Goal: Information Seeking & Learning: Learn about a topic

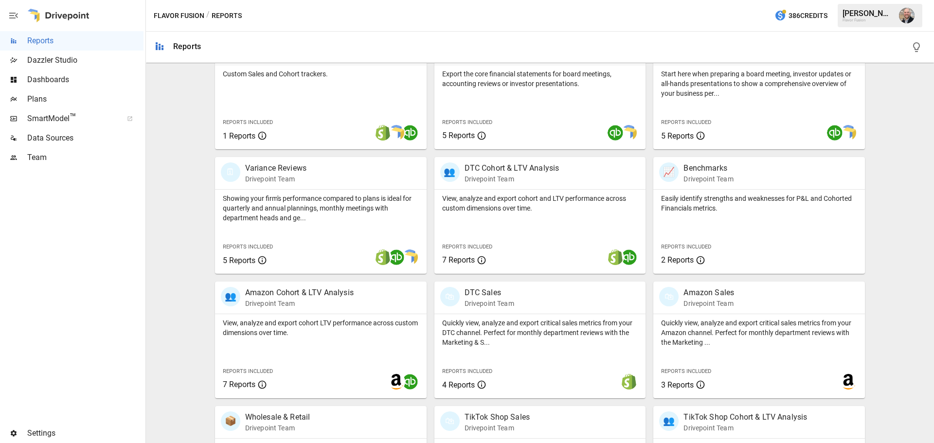
scroll to position [243, 0]
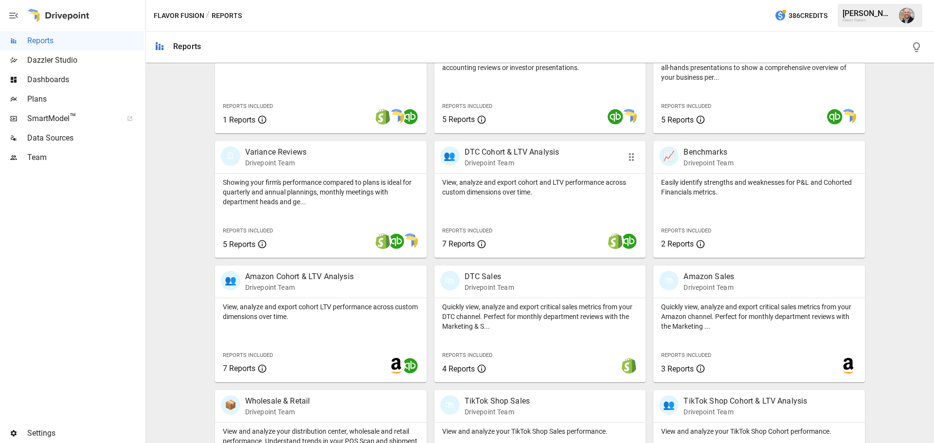
click at [564, 187] on p "View, analyze and export cohort and LTV performance across custom dimensions ov…" at bounding box center [540, 187] width 196 height 19
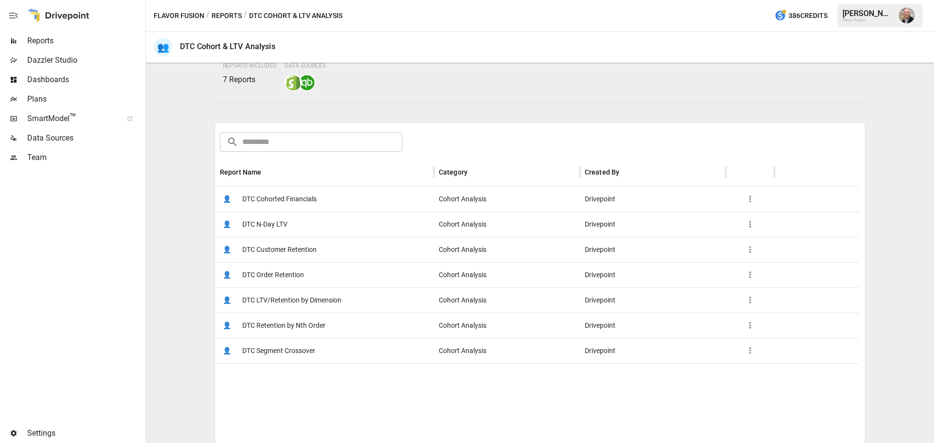
scroll to position [97, 0]
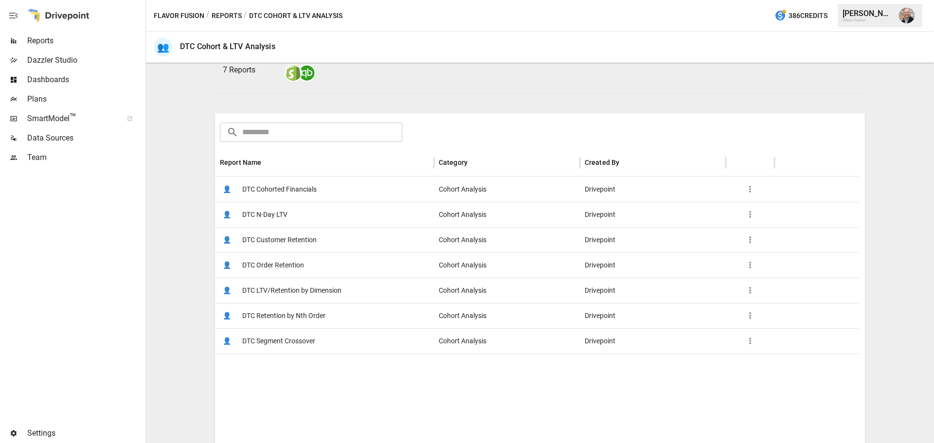
click at [315, 193] on span "DTC Cohorted Financials" at bounding box center [279, 189] width 74 height 25
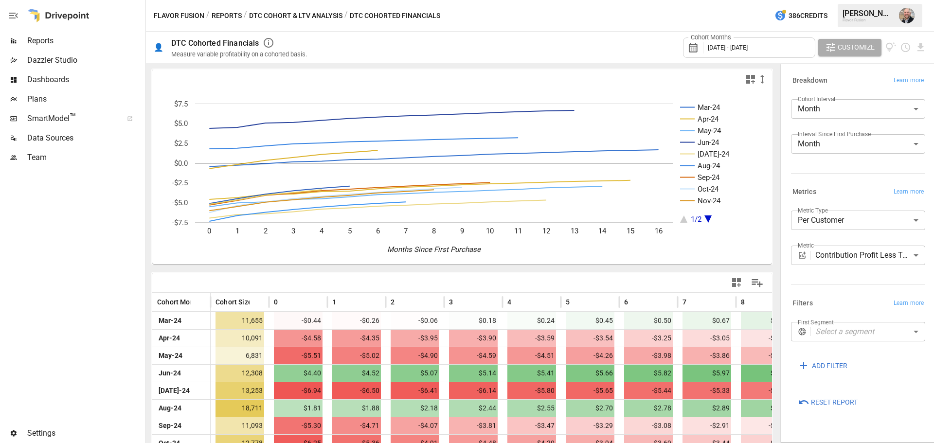
click at [823, 0] on body "Reports Dazzler Studio Dashboards Plans SmartModel ™ Data Sources Team Settings…" at bounding box center [467, 0] width 934 height 0
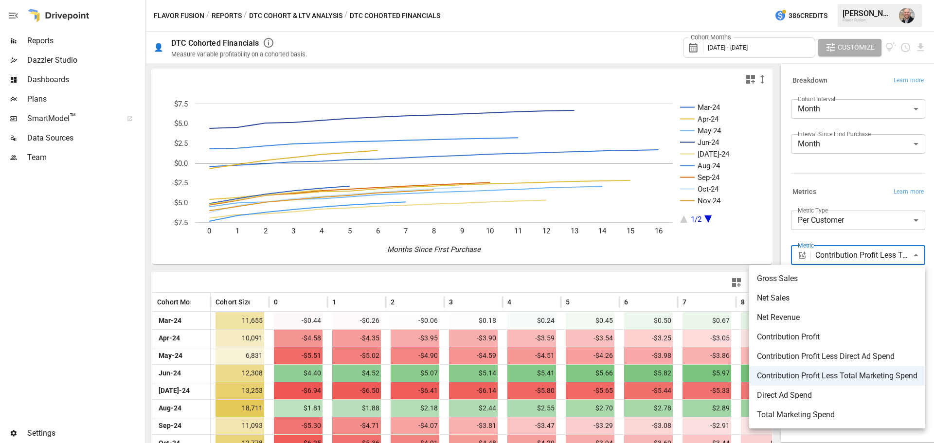
click at [822, 297] on span "Net Sales" at bounding box center [837, 298] width 160 height 12
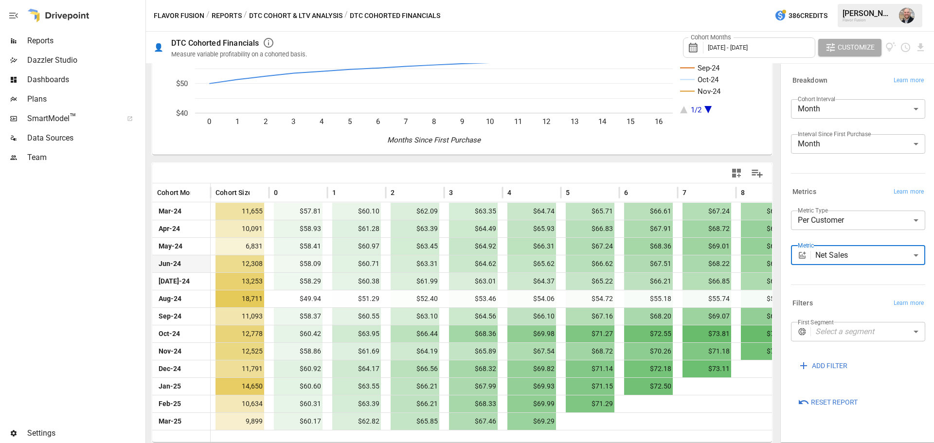
scroll to position [110, 0]
click at [898, 0] on body "Reports Dazzler Studio Dashboards Plans SmartModel ™ Data Sources Team Settings…" at bounding box center [467, 0] width 934 height 0
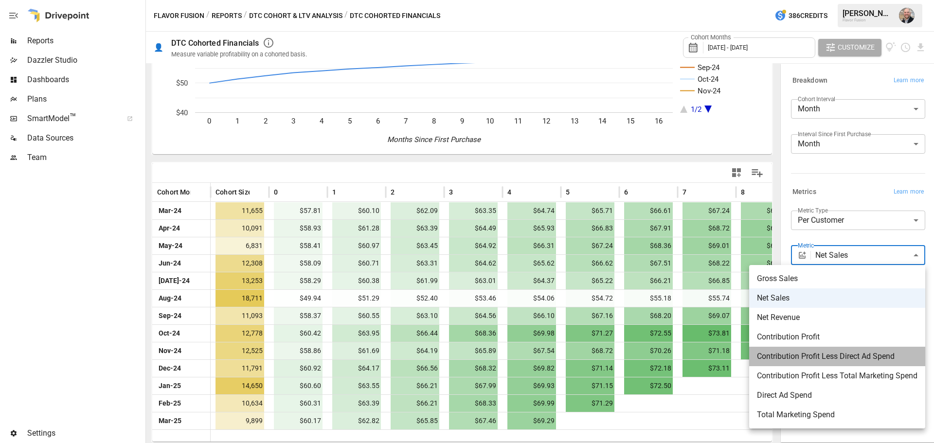
click at [853, 352] on span "Contribution Profit Less Direct Ad Spend" at bounding box center [837, 357] width 160 height 12
type input "**********"
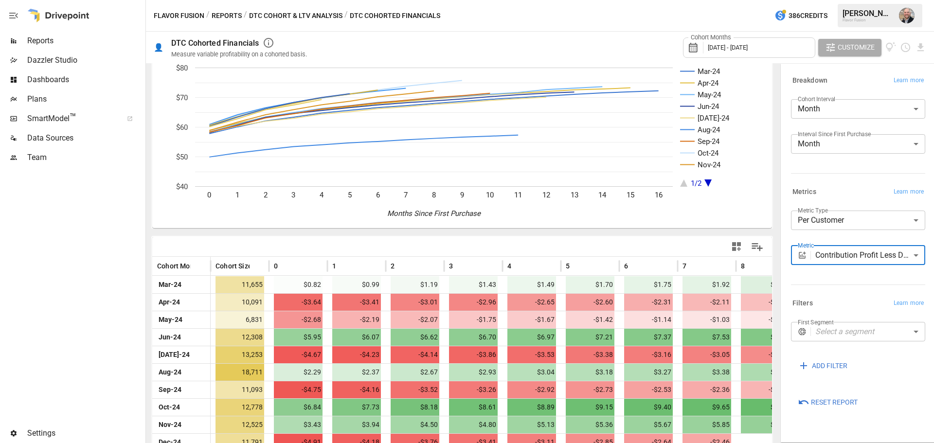
scroll to position [110, 0]
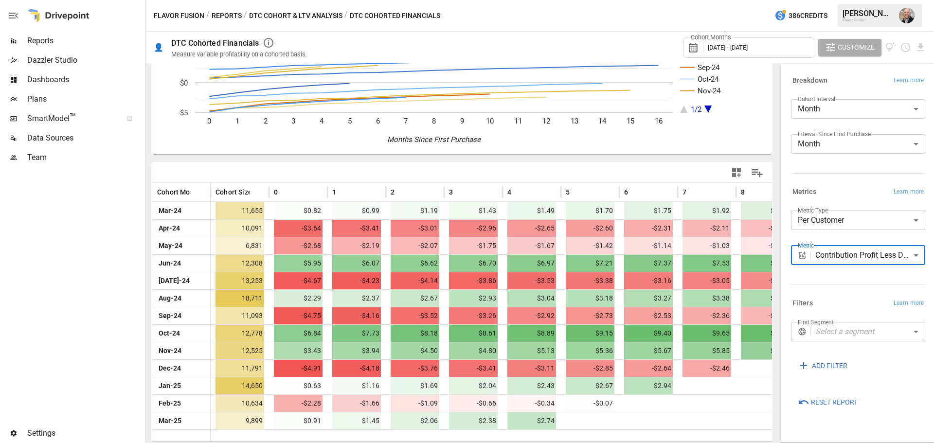
click at [906, 0] on body "Reports Dazzler Studio Dashboards Plans SmartModel ™ Data Sources Team Settings…" at bounding box center [467, 0] width 934 height 0
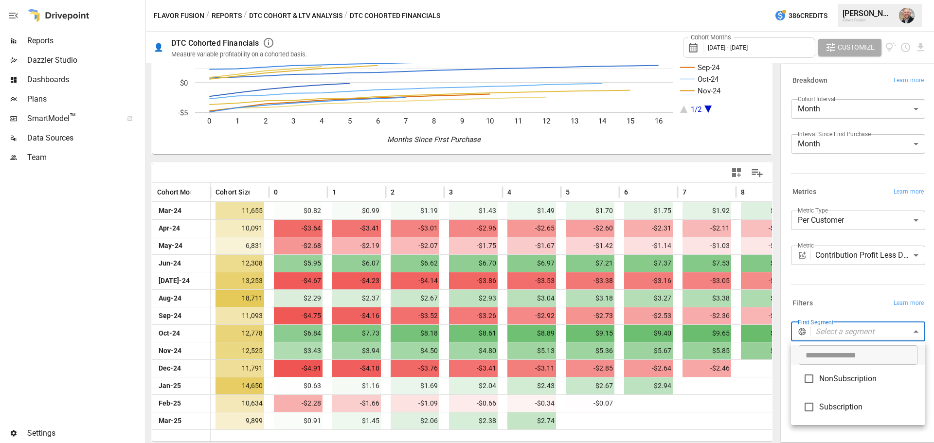
click at [852, 290] on div at bounding box center [467, 221] width 934 height 443
click at [830, 190] on div "Metrics Learn more" at bounding box center [858, 192] width 134 height 14
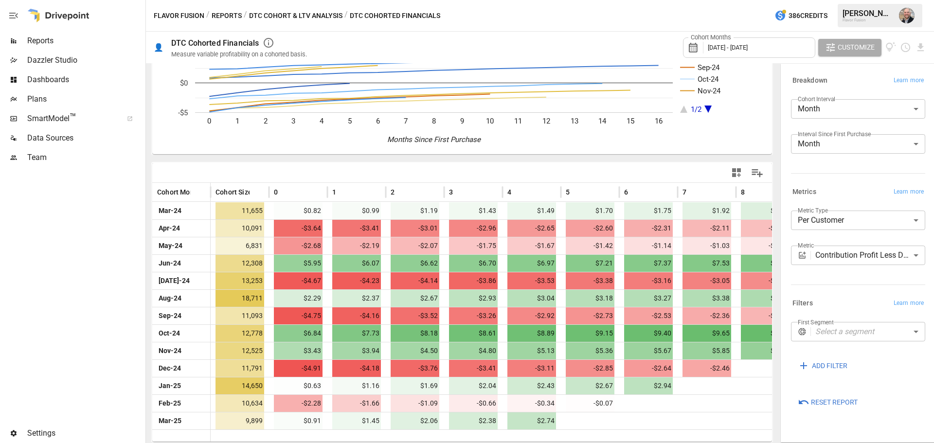
click at [90, 40] on span "Reports" at bounding box center [85, 41] width 116 height 12
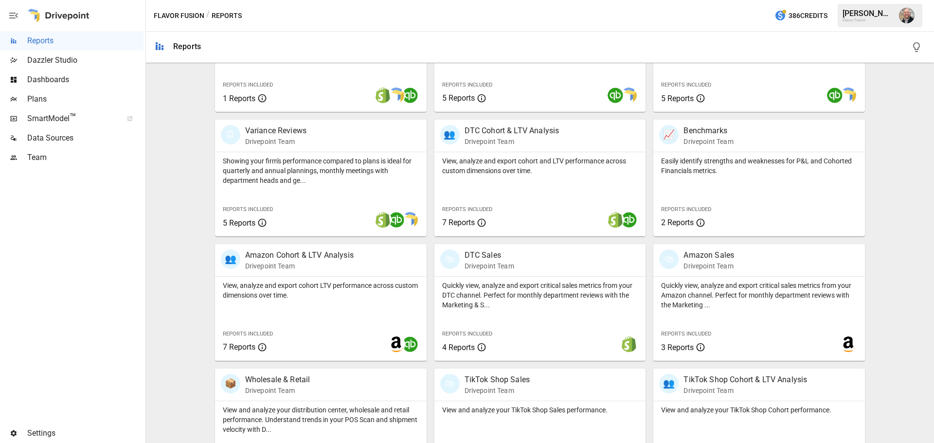
scroll to position [262, 0]
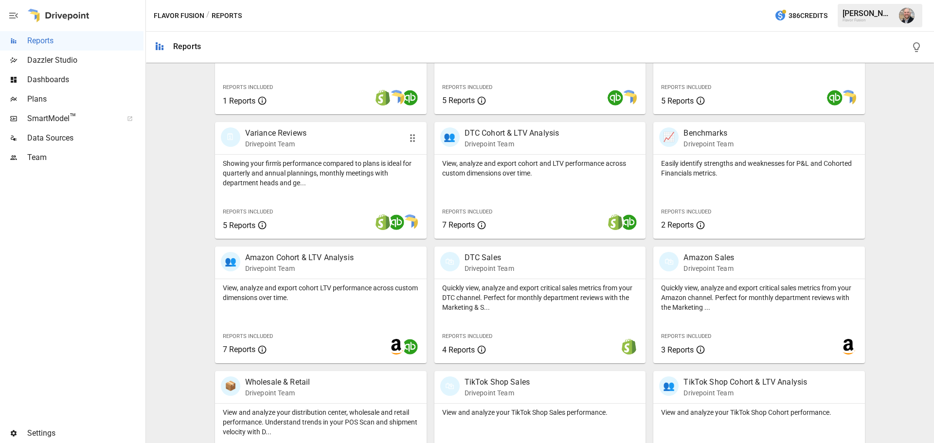
click at [359, 172] on p "Showing your firm's performance compared to plans is ideal for quarterly and an…" at bounding box center [321, 173] width 196 height 29
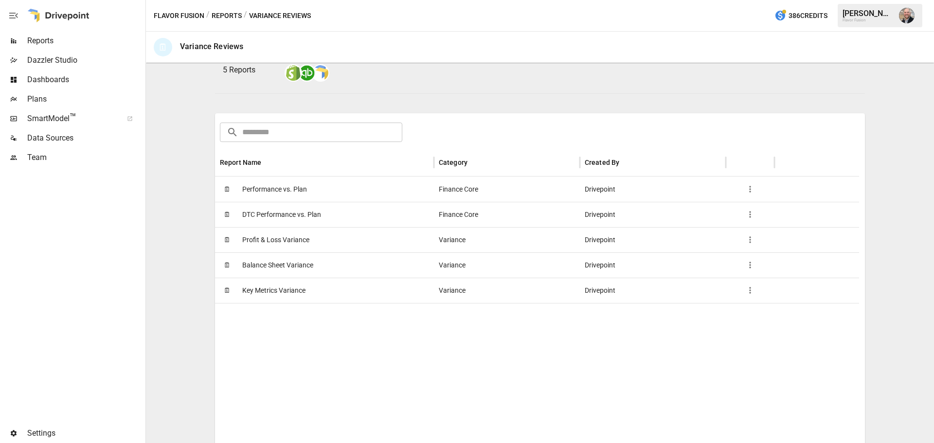
scroll to position [140, 0]
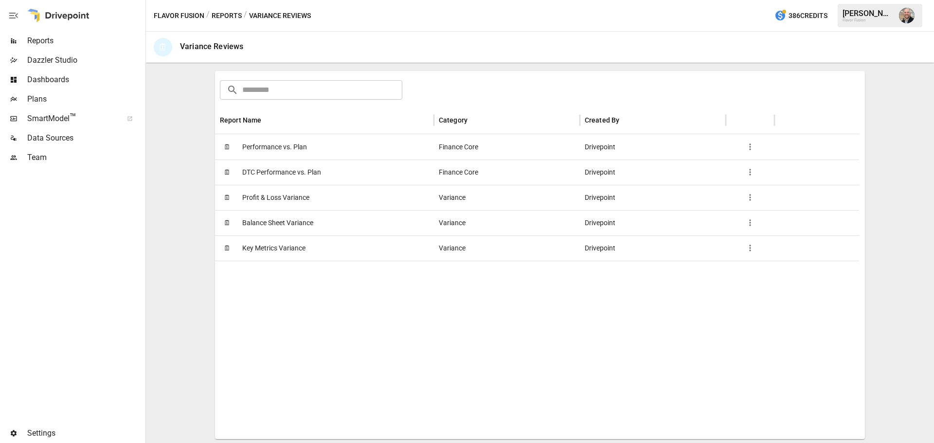
click at [373, 154] on div "🗓 Performance vs. Plan" at bounding box center [324, 146] width 219 height 25
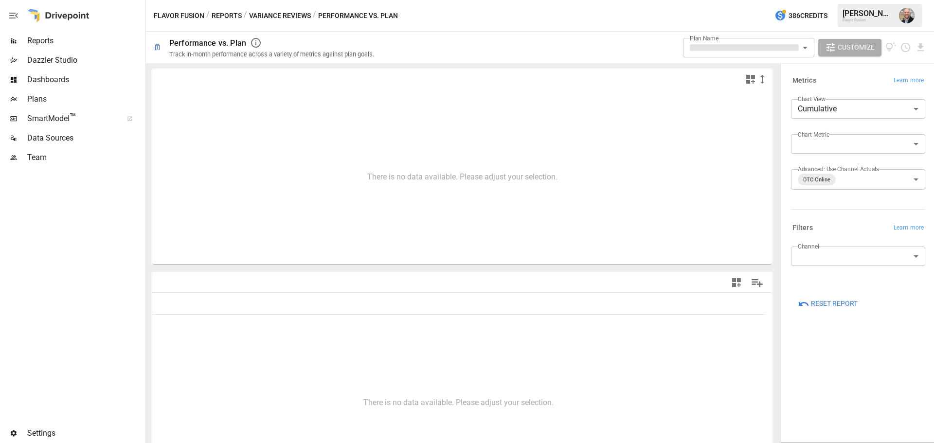
type input "**********"
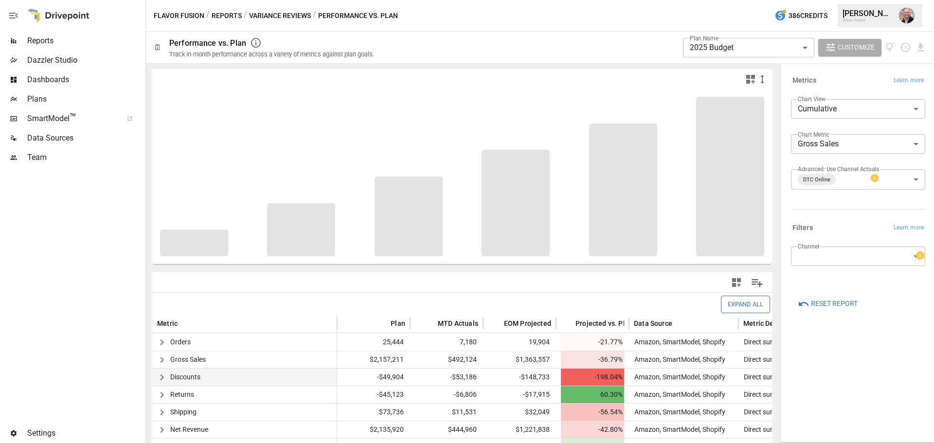
scroll to position [97, 0]
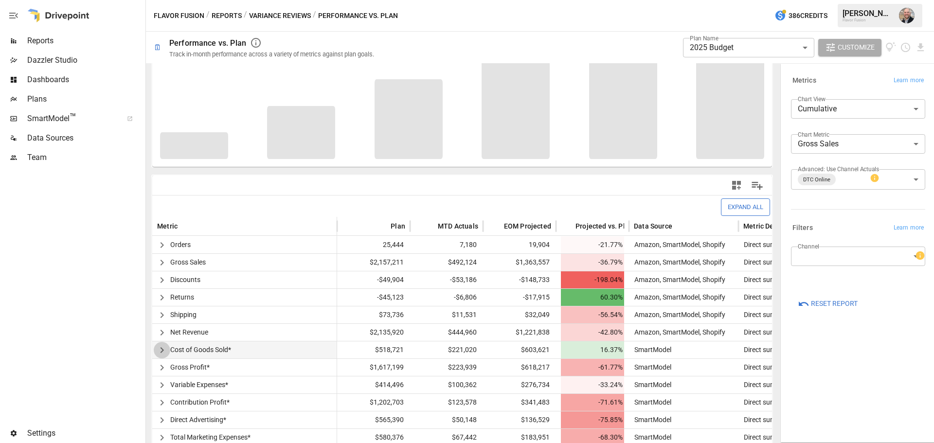
click at [169, 348] on button "button" at bounding box center [162, 350] width 17 height 17
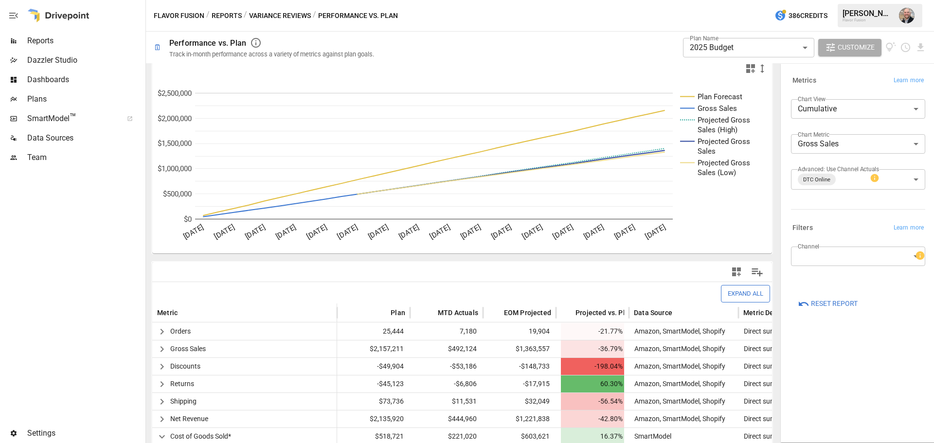
scroll to position [0, 0]
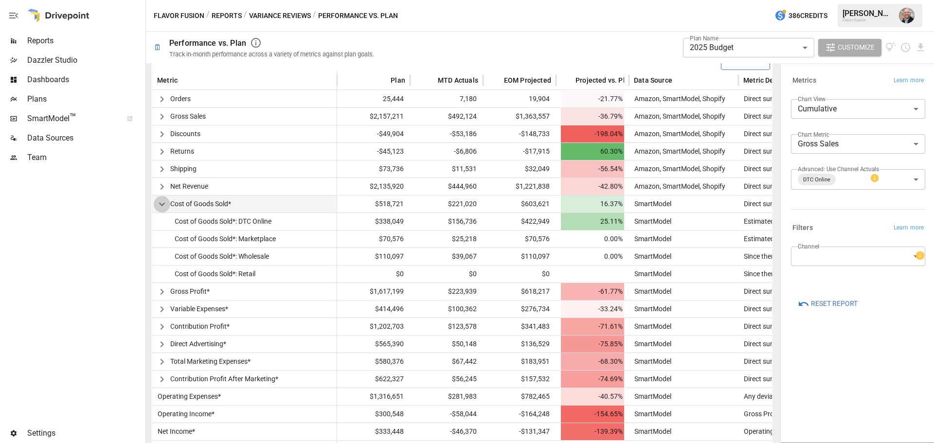
click at [160, 205] on icon "button" at bounding box center [162, 204] width 6 height 3
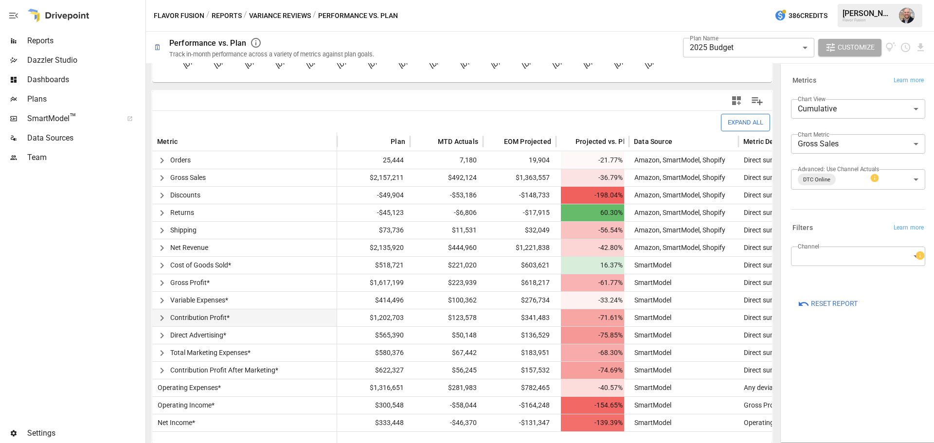
scroll to position [184, 0]
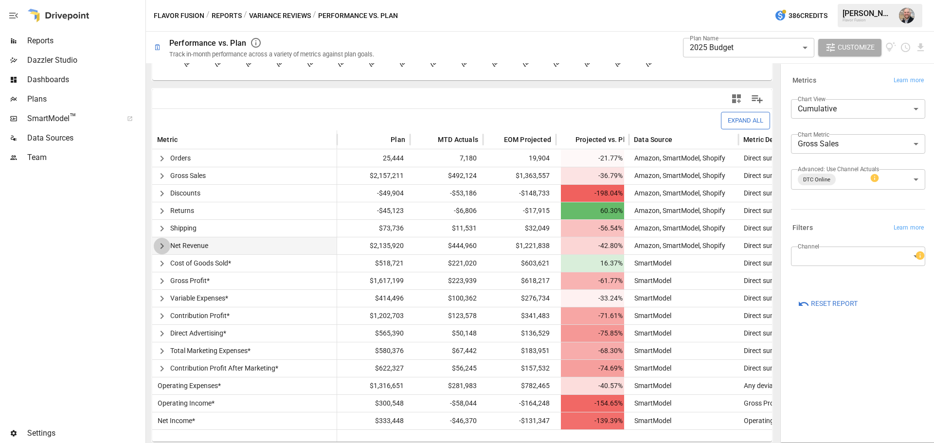
click at [157, 241] on icon "button" at bounding box center [162, 246] width 12 height 12
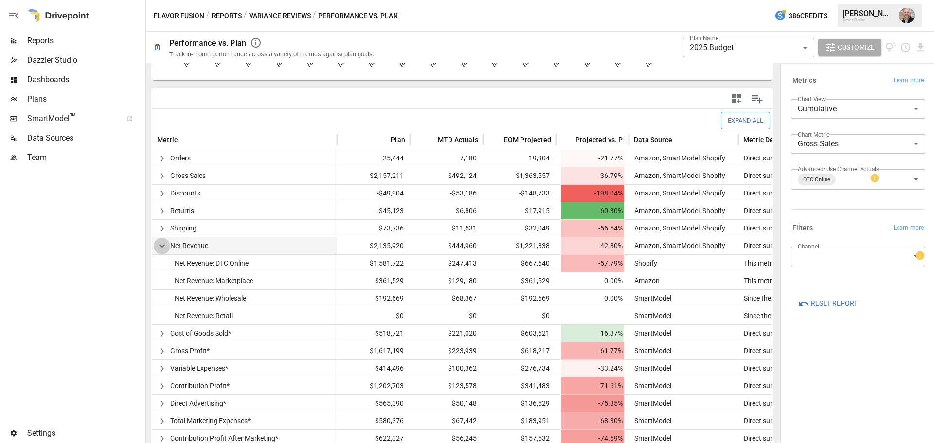
click at [161, 248] on icon "button" at bounding box center [162, 246] width 12 height 12
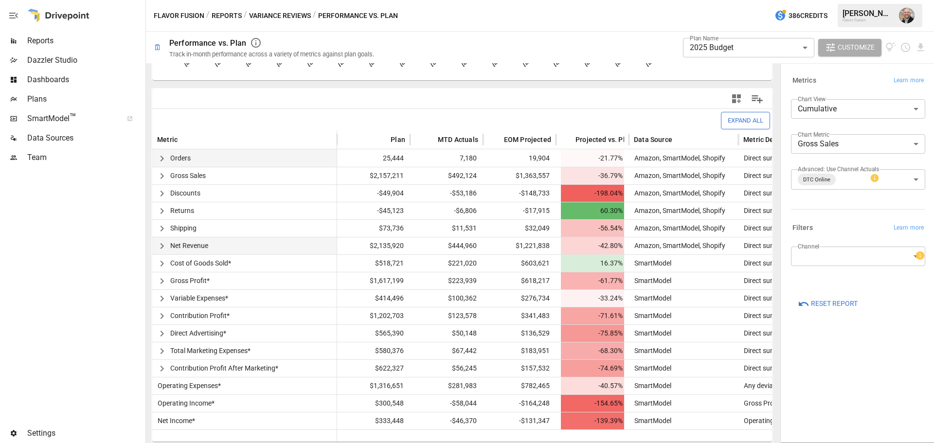
click at [164, 158] on icon "button" at bounding box center [162, 159] width 12 height 12
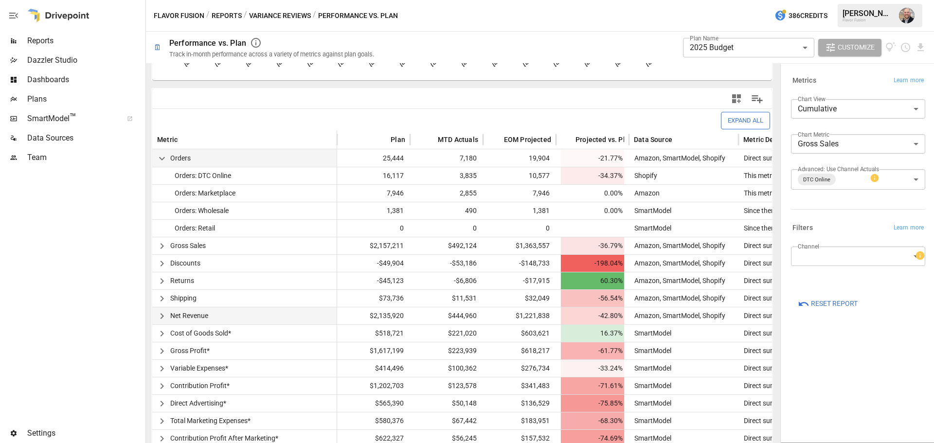
click at [166, 157] on icon "button" at bounding box center [162, 159] width 12 height 12
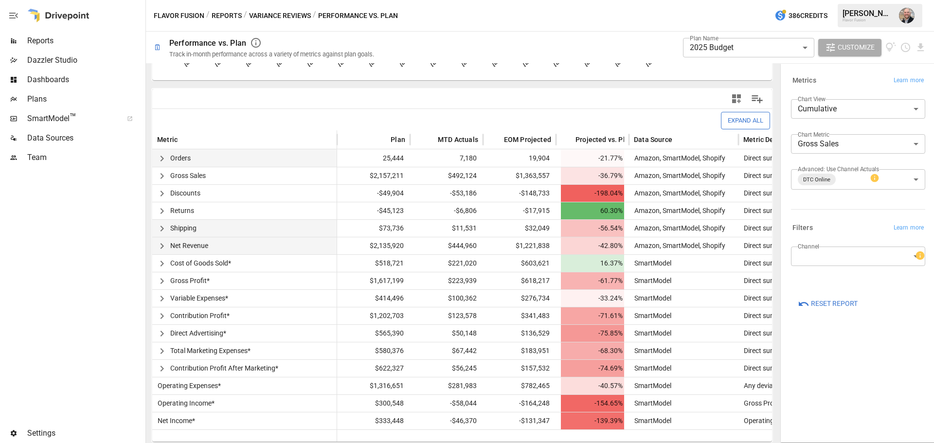
click at [161, 230] on icon "button" at bounding box center [161, 229] width 3 height 6
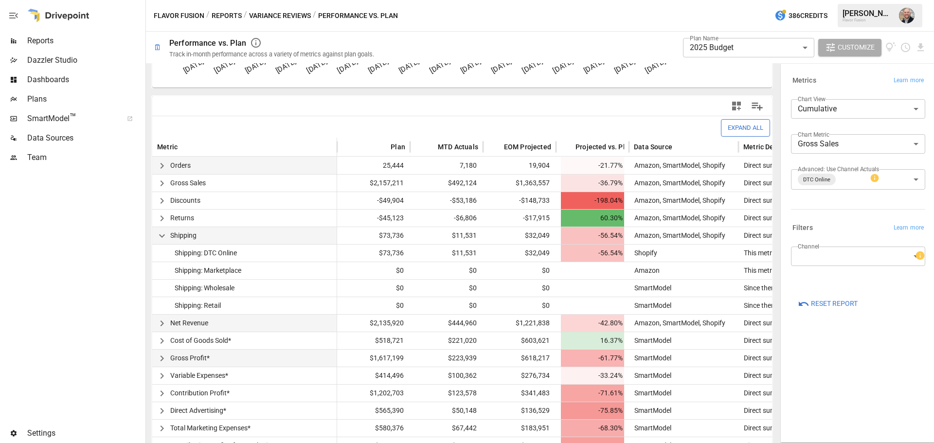
scroll to position [157, 0]
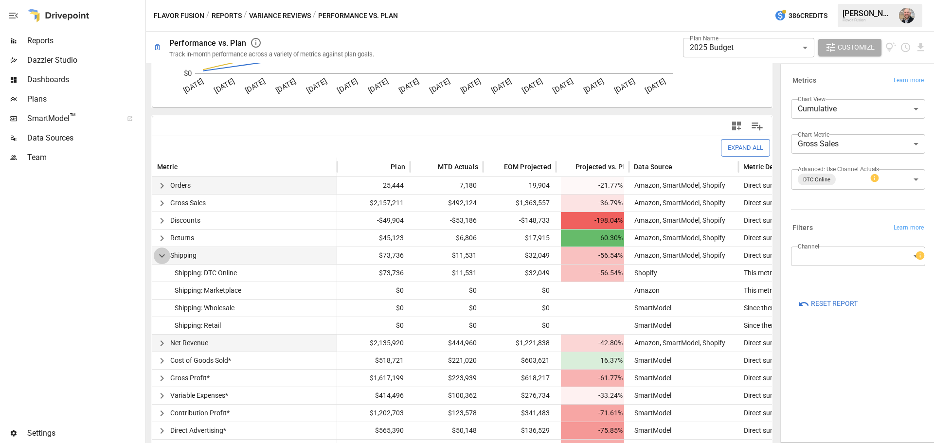
click at [159, 256] on icon "button" at bounding box center [162, 256] width 12 height 12
